Goal: Task Accomplishment & Management: Use online tool/utility

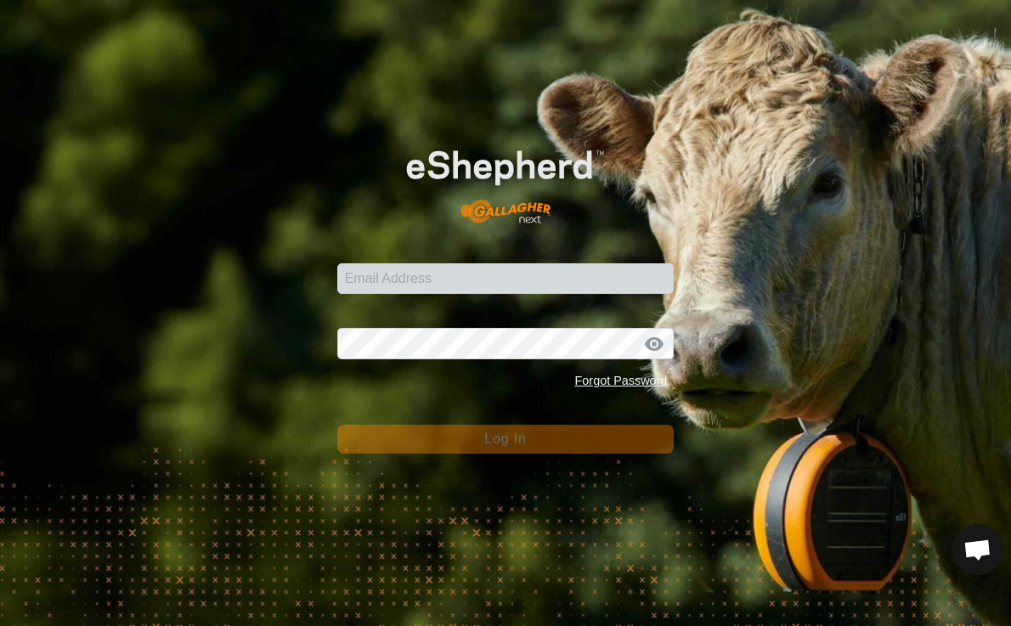
scroll to position [3723, 0]
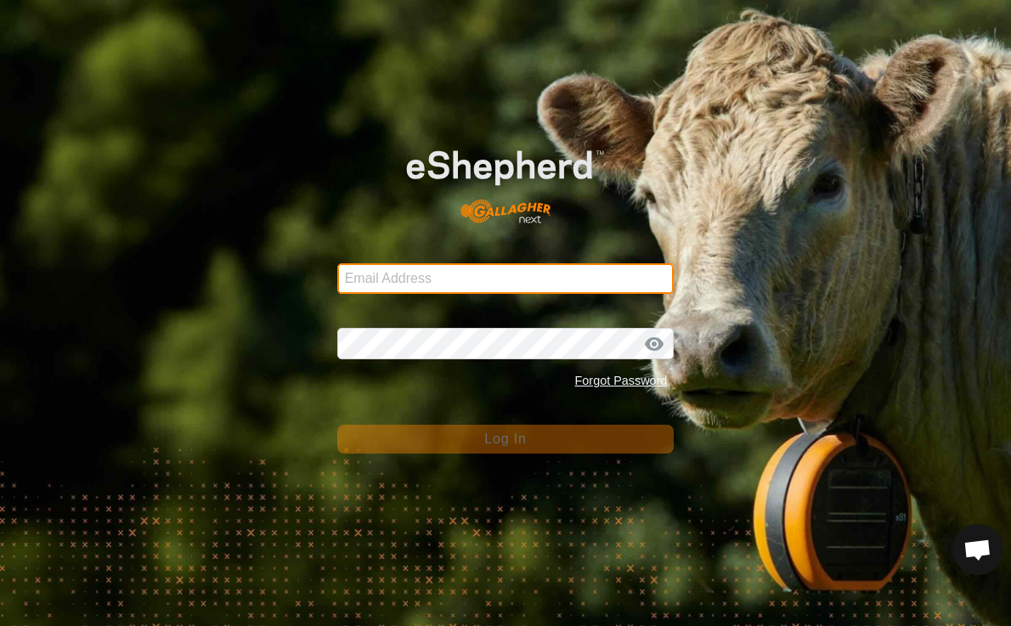
click at [461, 279] on input "Email Address" at bounding box center [505, 278] width 337 height 31
type input "[PERSON_NAME][EMAIL_ADDRESS][PERSON_NAME][DOMAIN_NAME]"
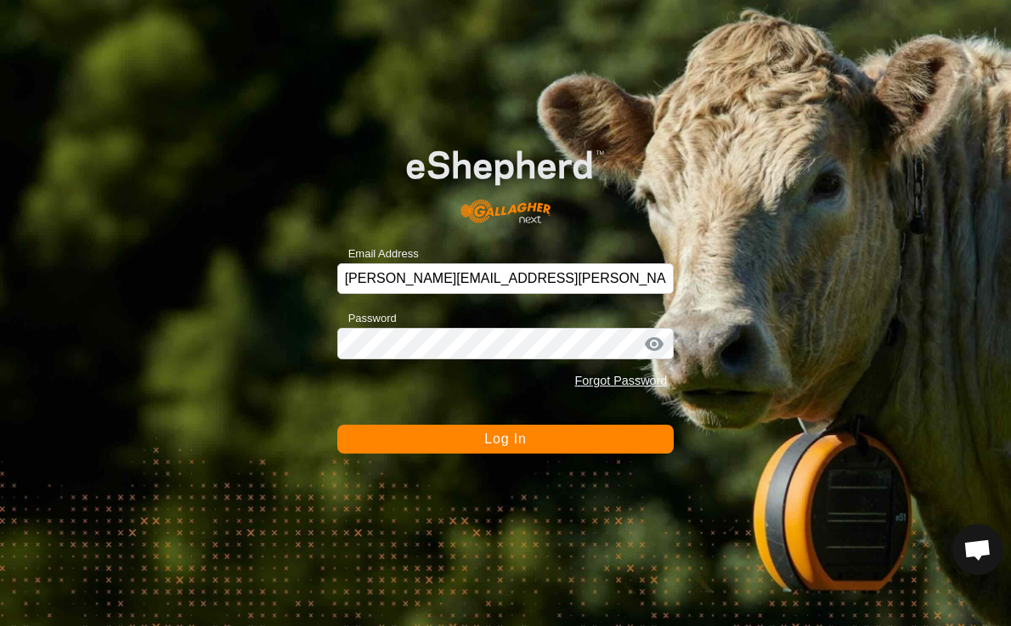
click at [454, 447] on button "Log In" at bounding box center [505, 439] width 337 height 29
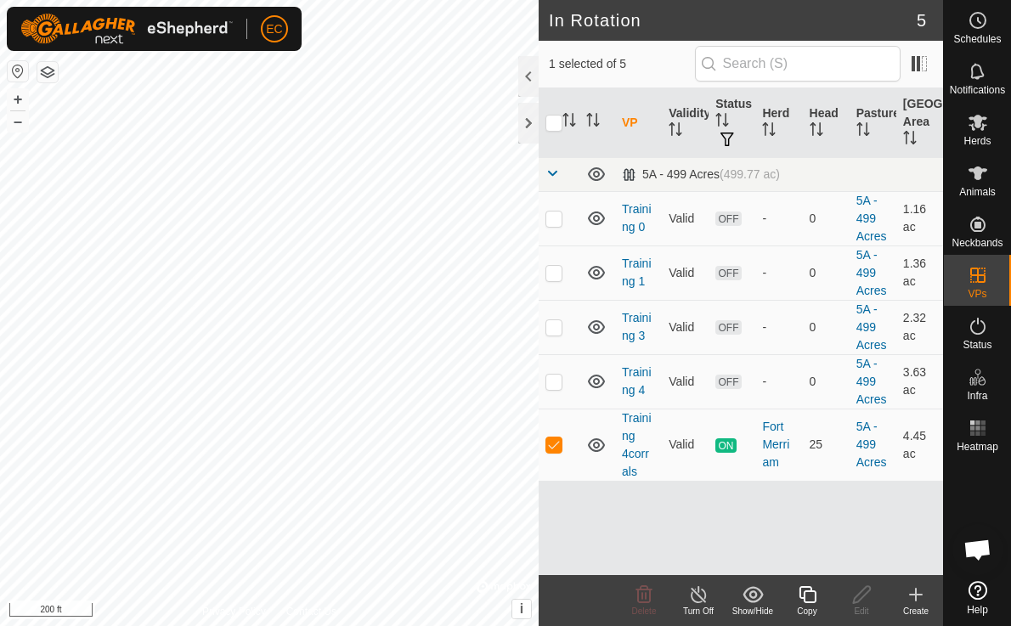
click at [804, 595] on icon at bounding box center [807, 594] width 17 height 17
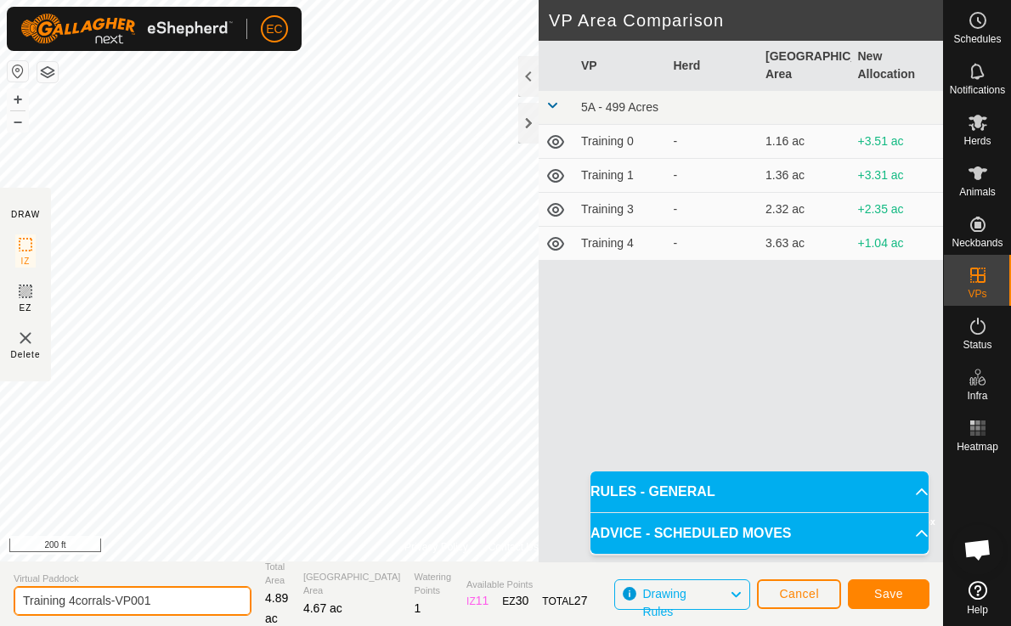
click at [178, 599] on input "Training 4corrals-VP001" at bounding box center [133, 601] width 238 height 30
drag, startPoint x: 169, startPoint y: 599, endPoint x: 70, endPoint y: 602, distance: 99.5
click at [70, 602] on input "Training 4corrals-VP001" at bounding box center [133, 601] width 238 height 30
type input "Training 5"
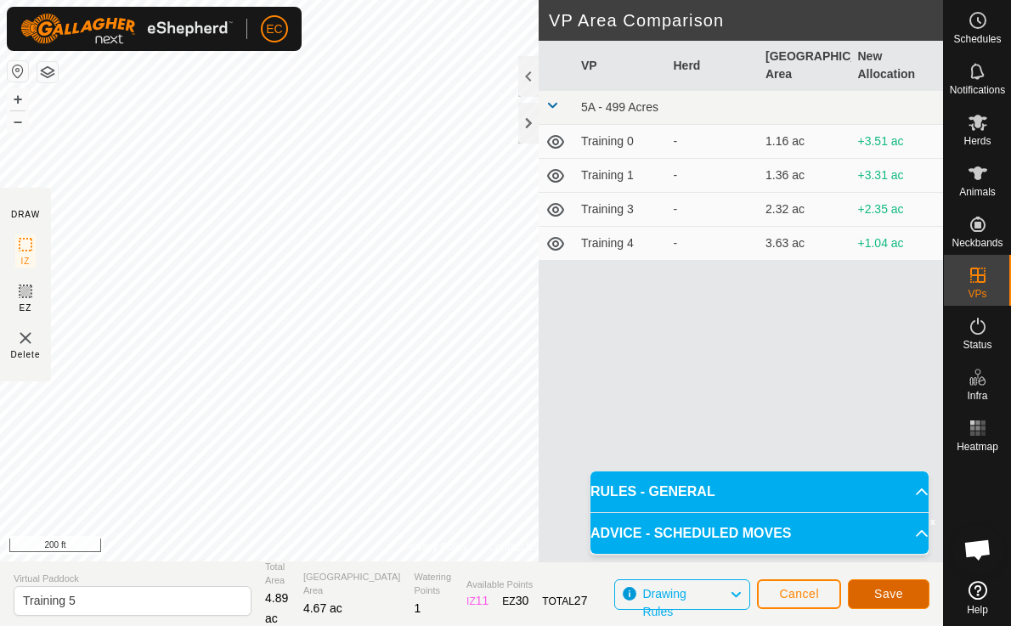
click at [869, 594] on button "Save" at bounding box center [889, 595] width 82 height 30
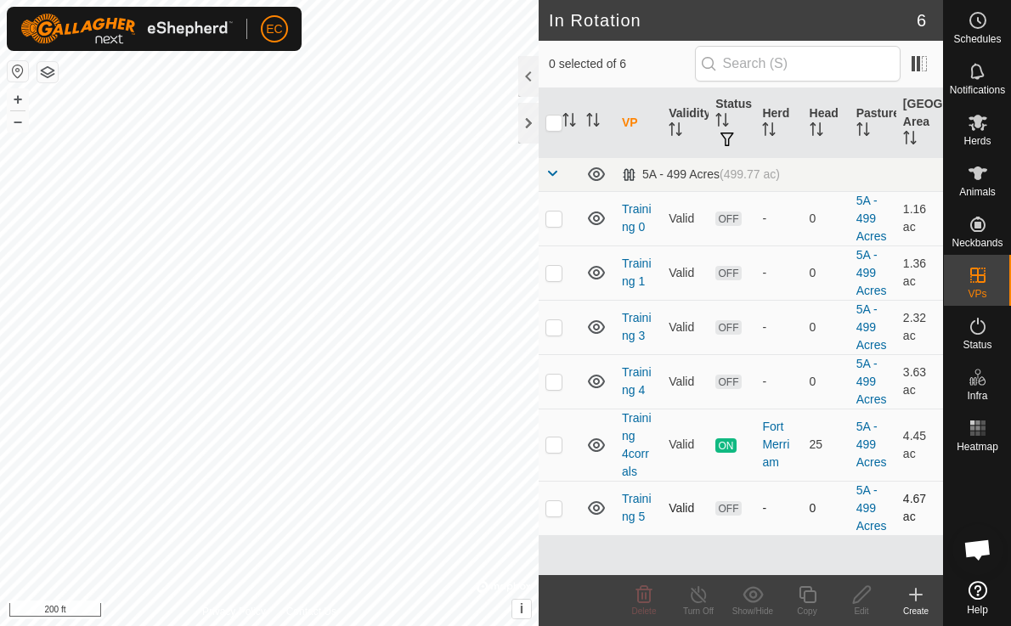
click at [553, 507] on p-checkbox at bounding box center [554, 508] width 17 height 14
checkbox input "true"
click at [977, 124] on icon at bounding box center [978, 123] width 19 height 16
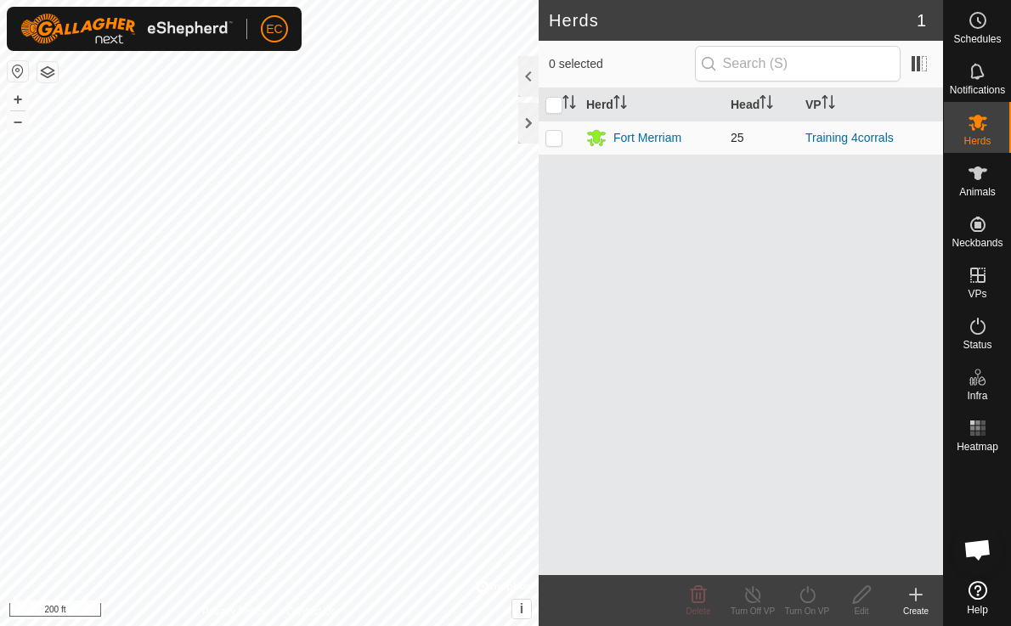
click at [551, 139] on p-checkbox at bounding box center [554, 138] width 17 height 14
checkbox input "true"
click at [806, 602] on icon at bounding box center [807, 594] width 15 height 17
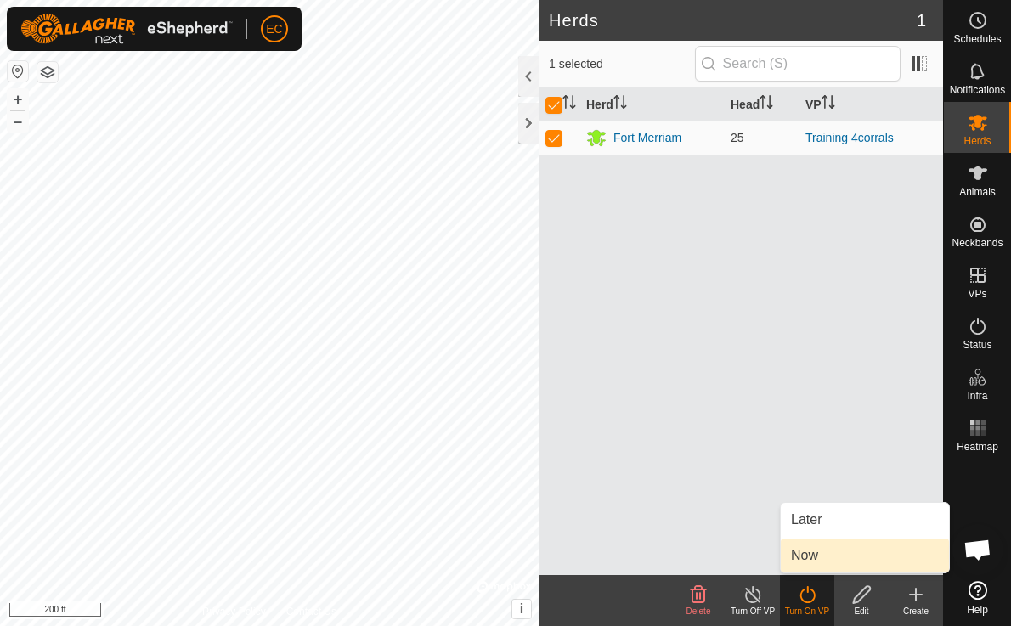
click at [812, 557] on link "Now" at bounding box center [865, 556] width 168 height 34
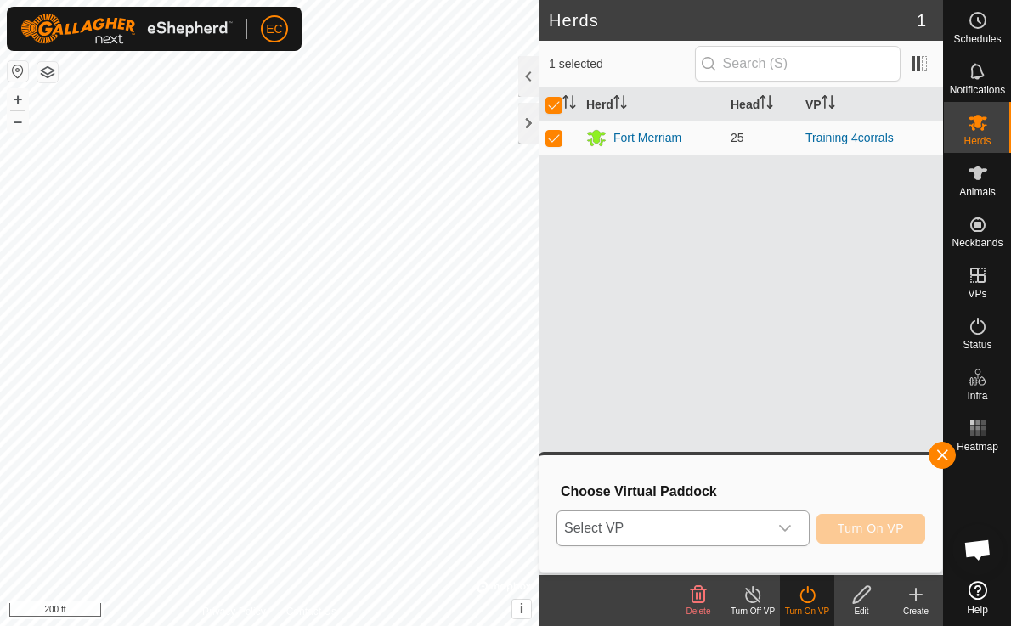
click at [732, 525] on span "Select VP" at bounding box center [662, 529] width 211 height 34
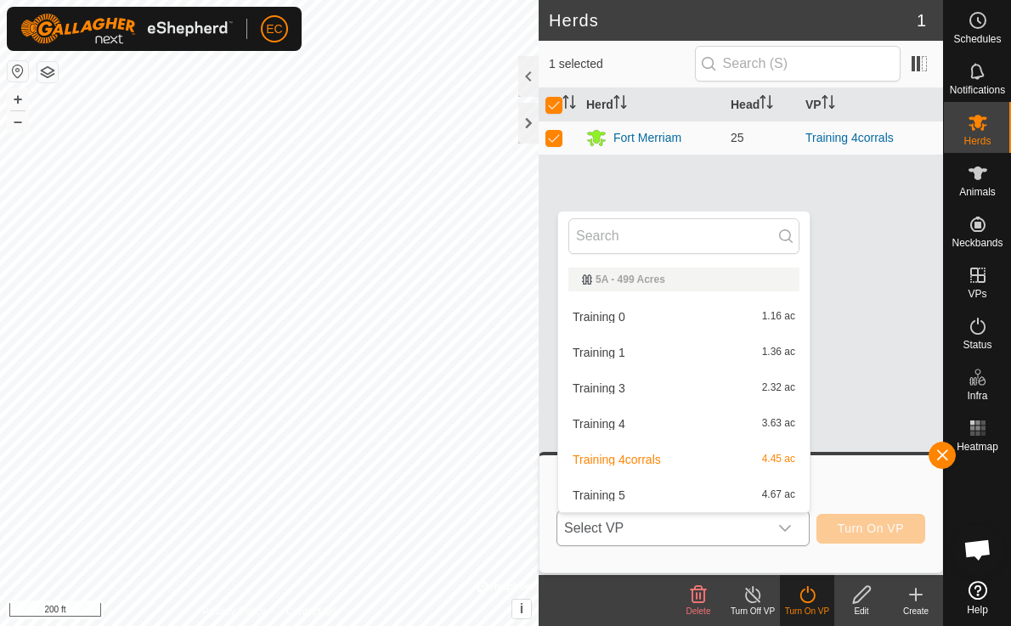
click at [689, 501] on li "Training 5 4.67 ac" at bounding box center [684, 495] width 252 height 34
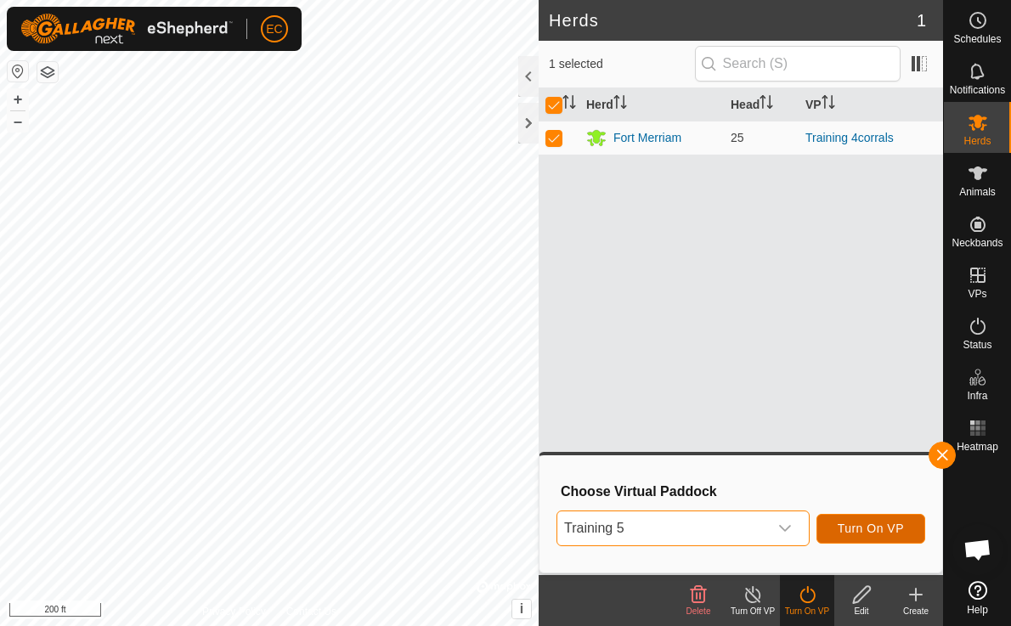
click at [873, 529] on span "Turn On VP" at bounding box center [871, 529] width 66 height 14
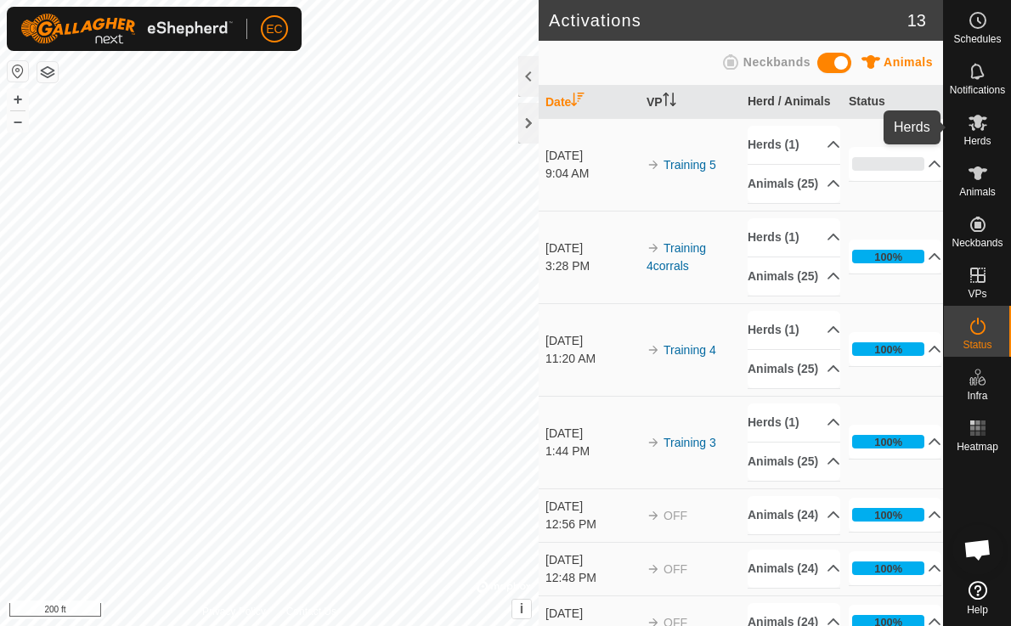
click at [978, 132] on icon at bounding box center [978, 122] width 20 height 20
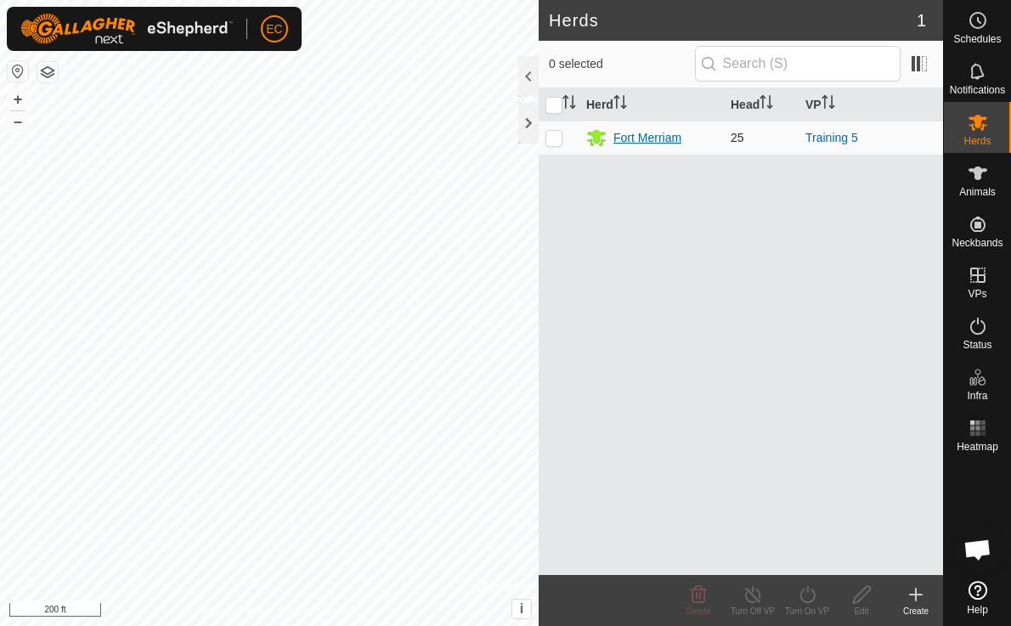
click at [658, 140] on div "Fort Merriam" at bounding box center [648, 138] width 68 height 18
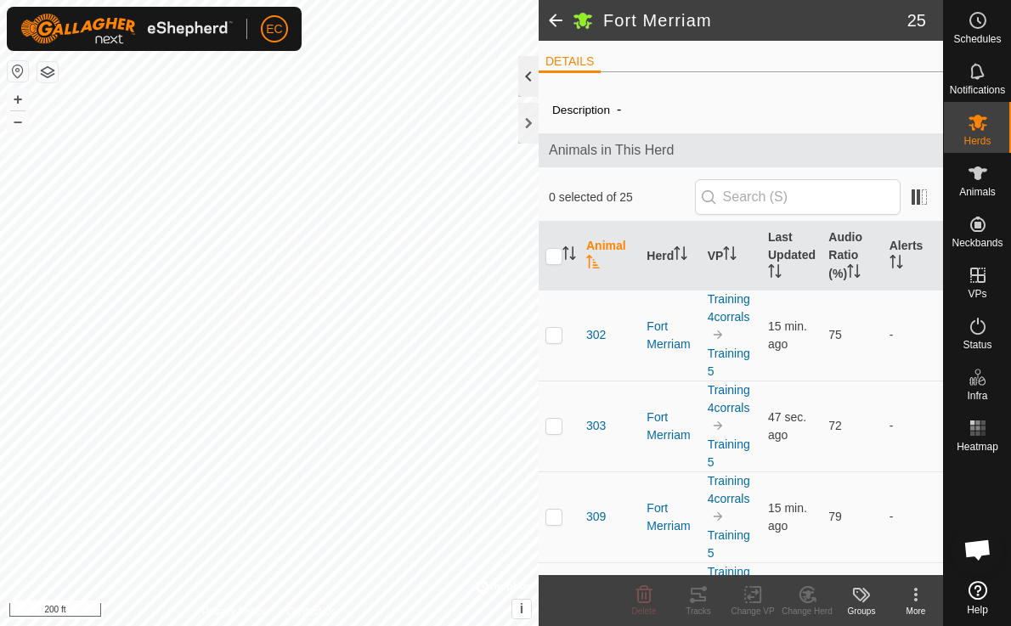
click at [529, 84] on div at bounding box center [528, 76] width 20 height 41
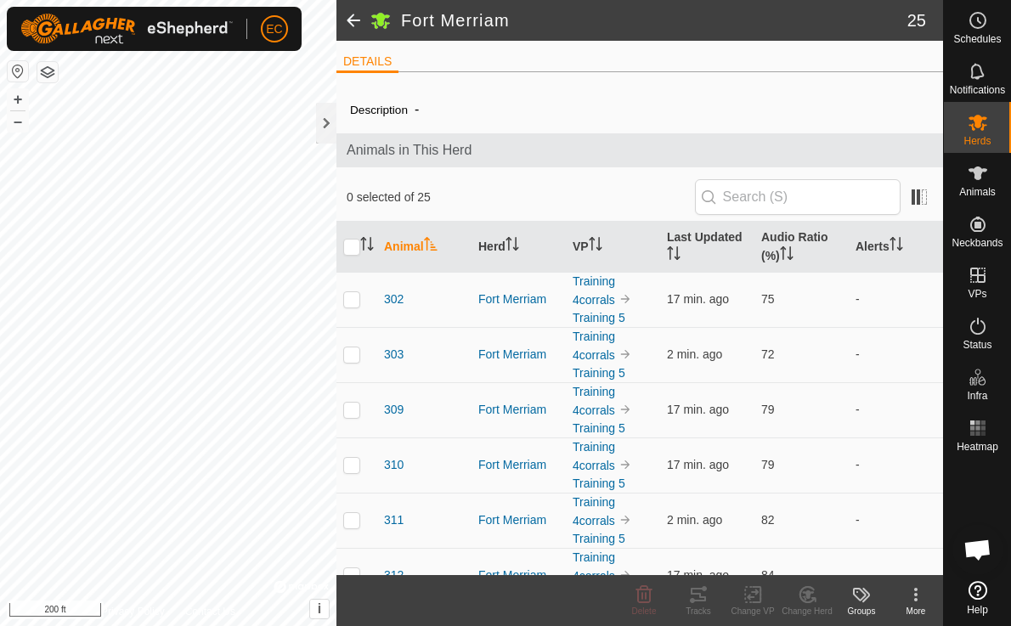
click at [427, 248] on icon "Activate to sort" at bounding box center [431, 244] width 14 height 14
click at [425, 245] on th "Animal" at bounding box center [424, 247] width 94 height 51
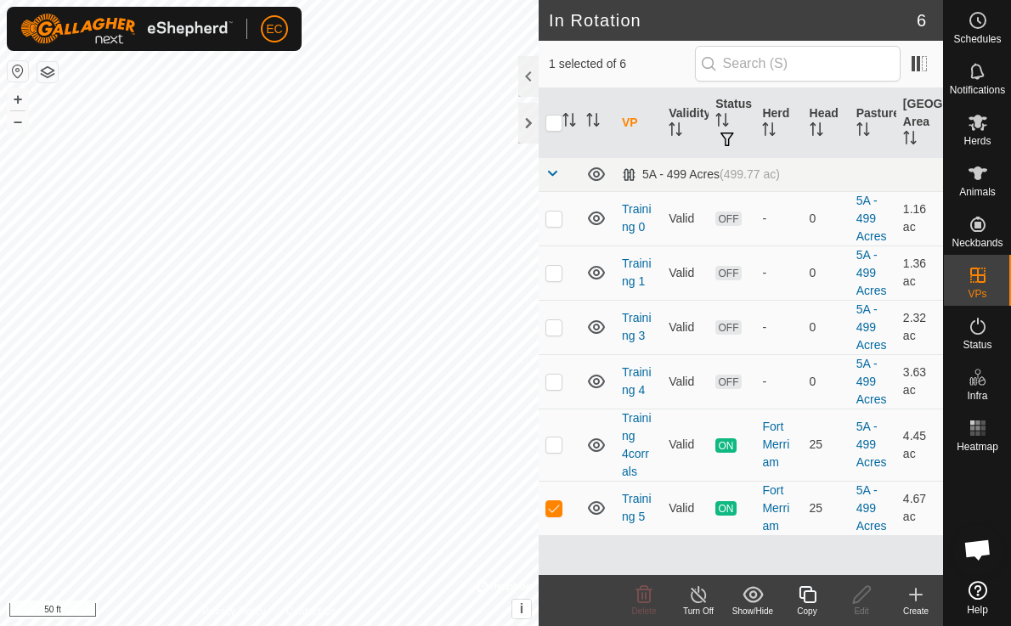
checkbox input "false"
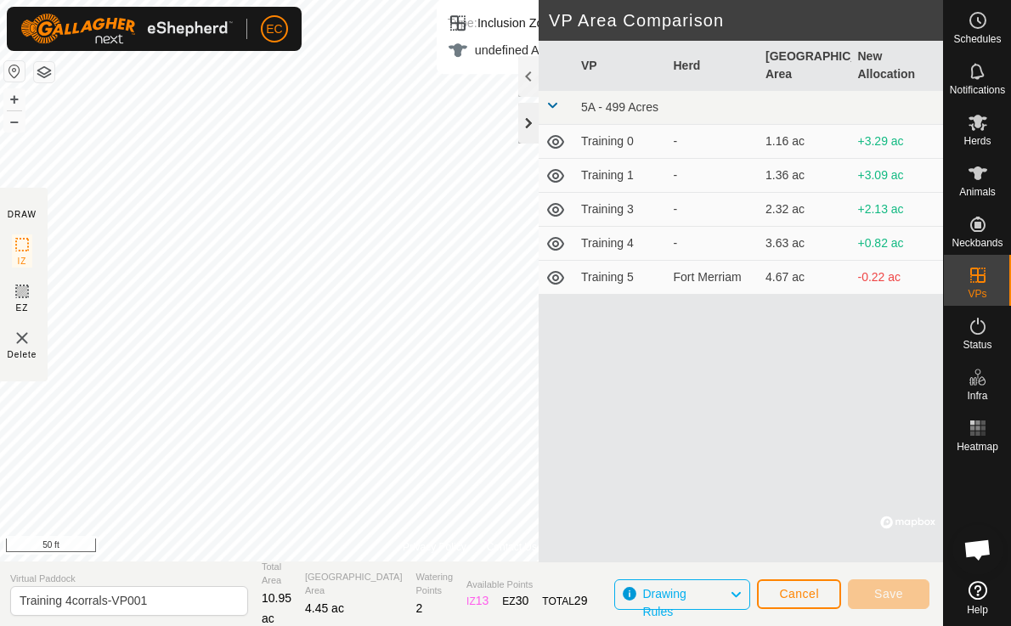
click at [529, 117] on div at bounding box center [528, 123] width 20 height 41
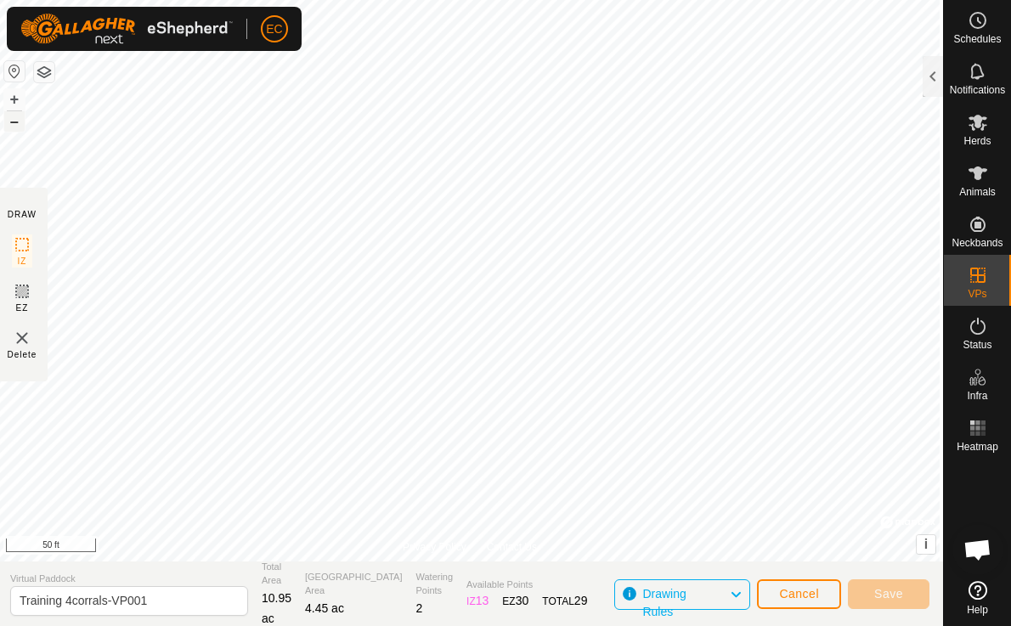
click at [20, 122] on button "–" at bounding box center [14, 121] width 20 height 20
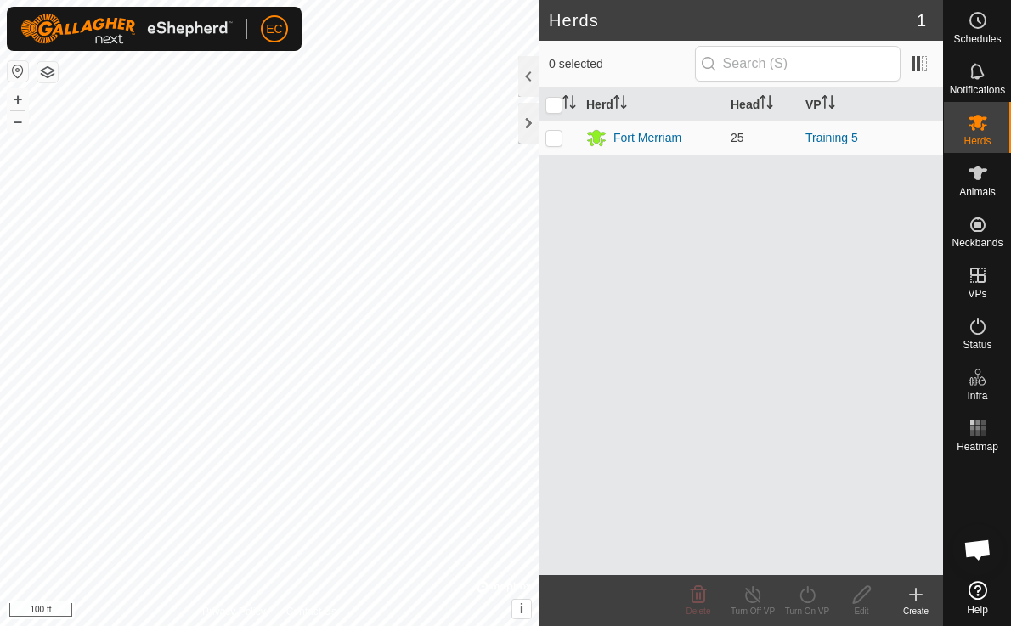
scroll to position [3723, 0]
click at [525, 121] on div at bounding box center [528, 123] width 20 height 41
